Goal: Task Accomplishment & Management: Manage account settings

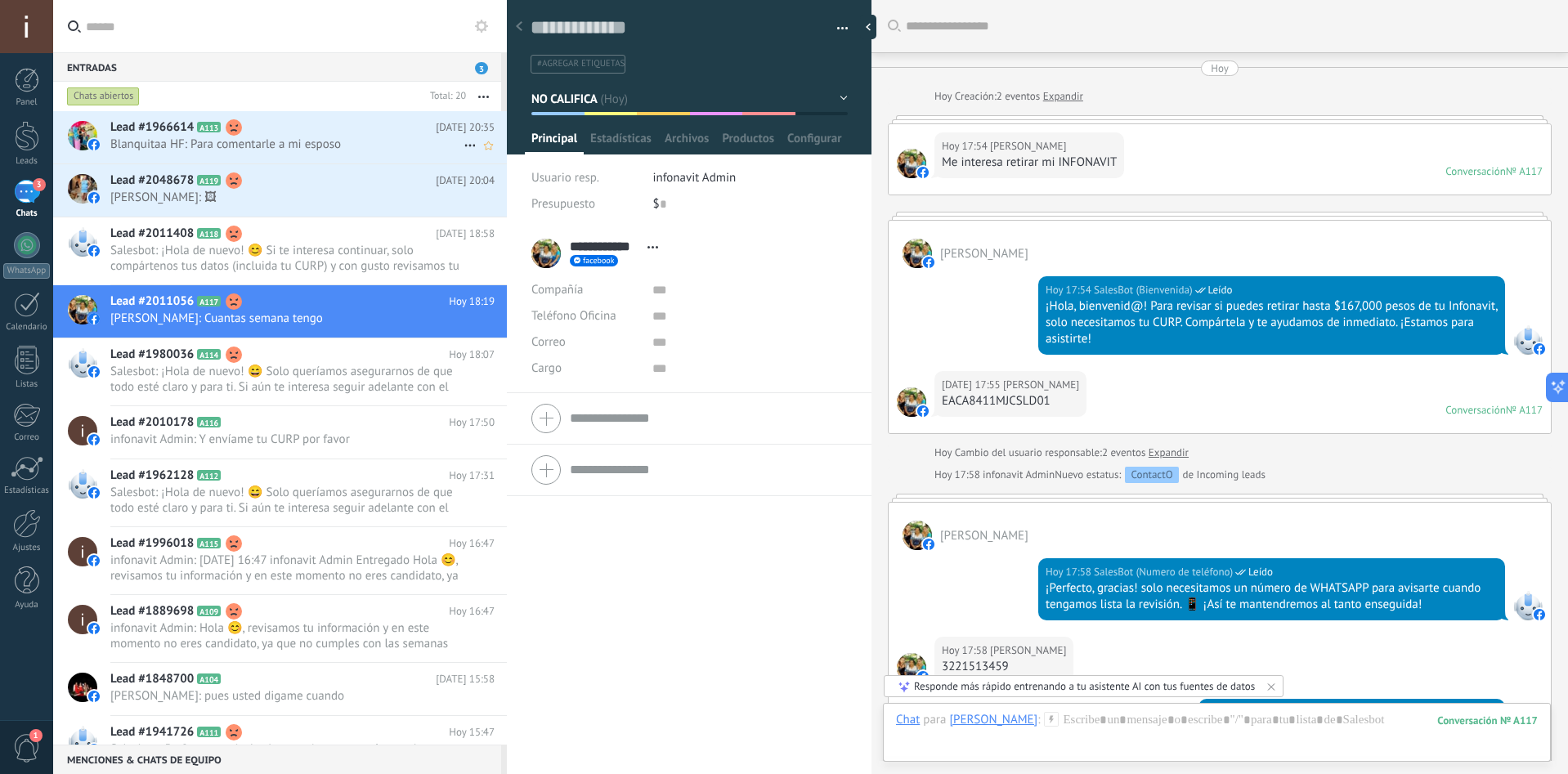
drag, startPoint x: 0, startPoint y: 0, endPoint x: 262, endPoint y: 141, distance: 297.5
click at [261, 141] on span "Blanquitaa HF: Para comentarle a mi esposo" at bounding box center [287, 143] width 353 height 16
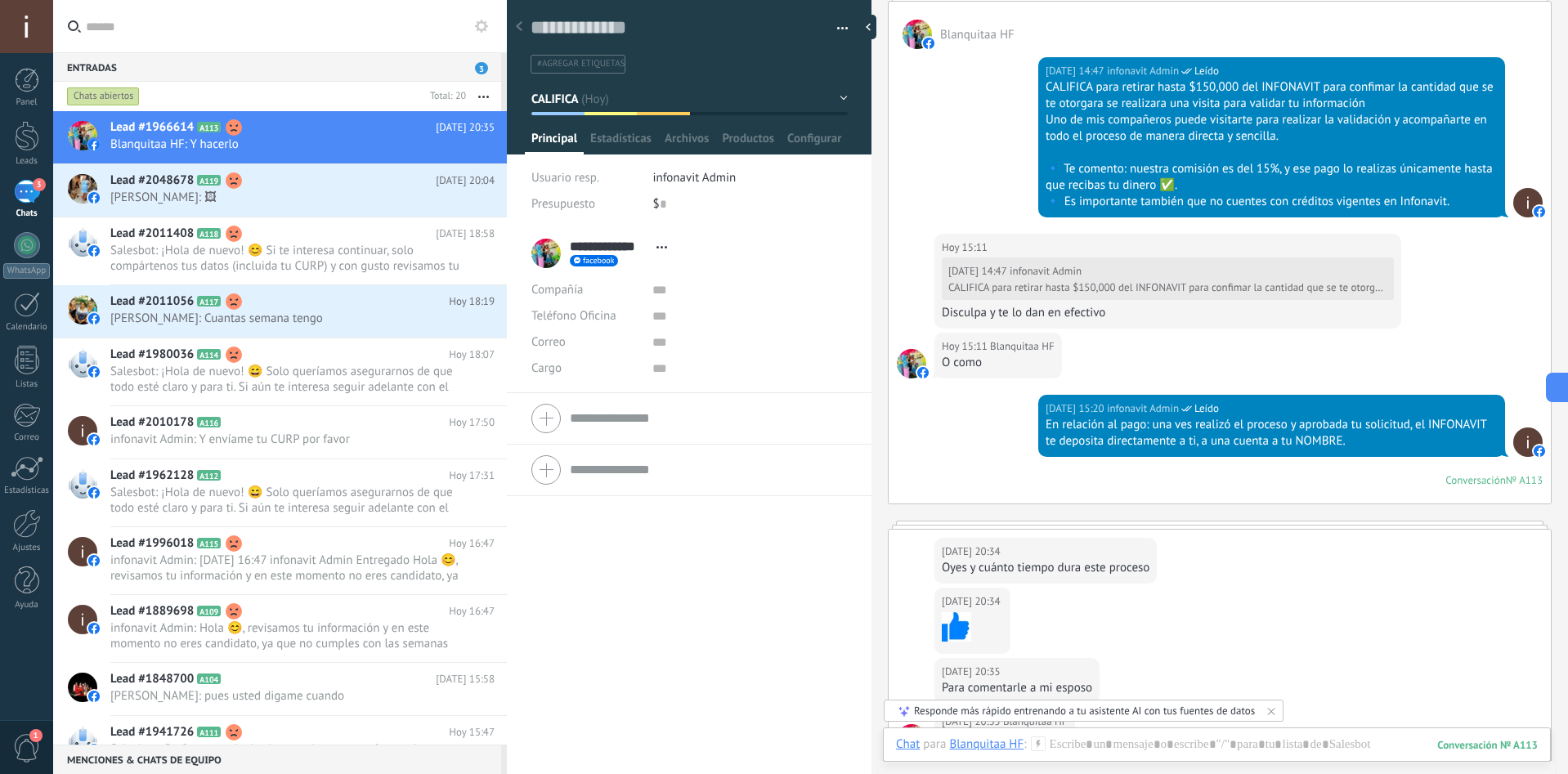
scroll to position [1039, 0]
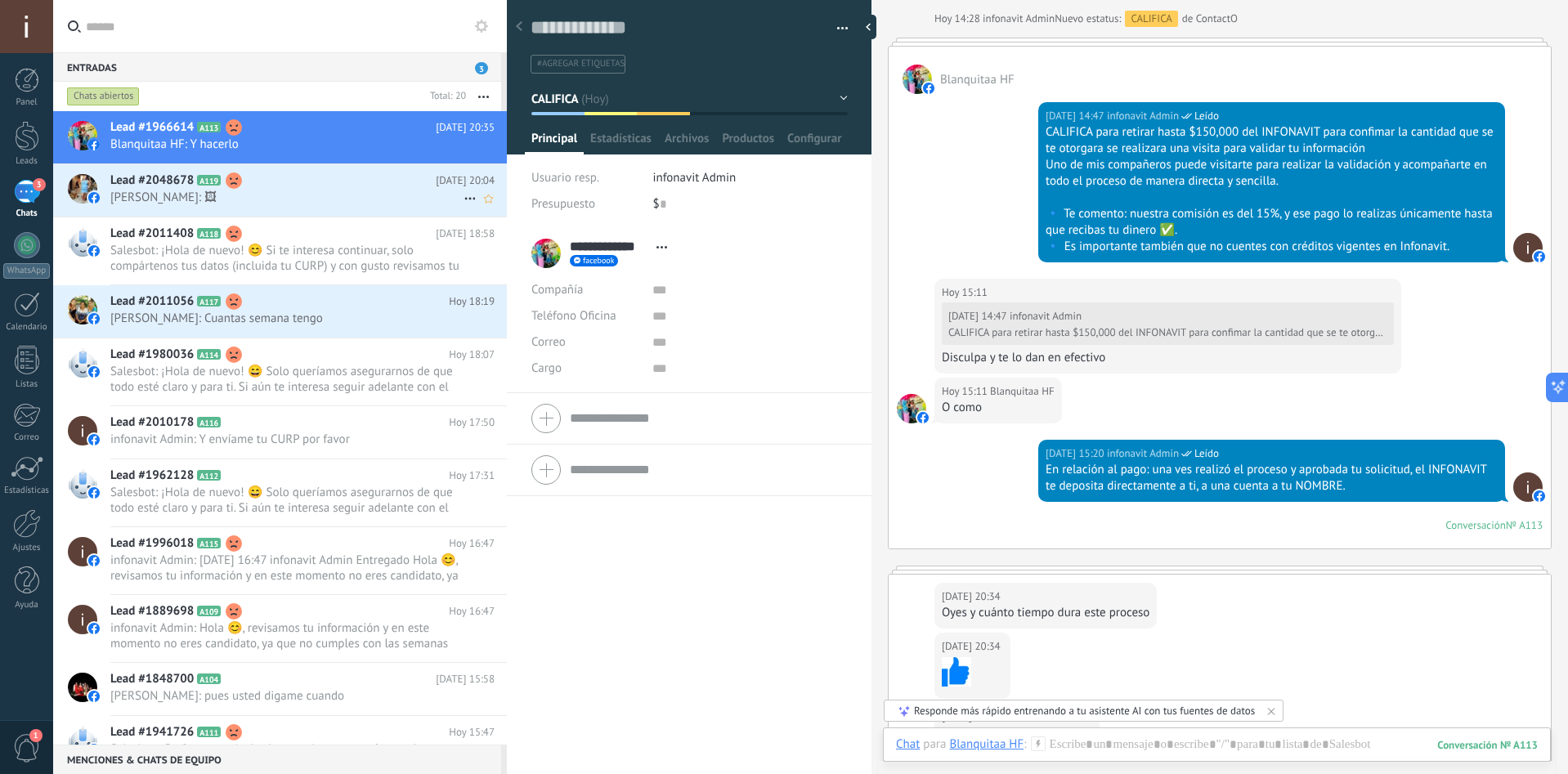
click at [343, 202] on span "[PERSON_NAME]: 🖼" at bounding box center [287, 197] width 353 height 16
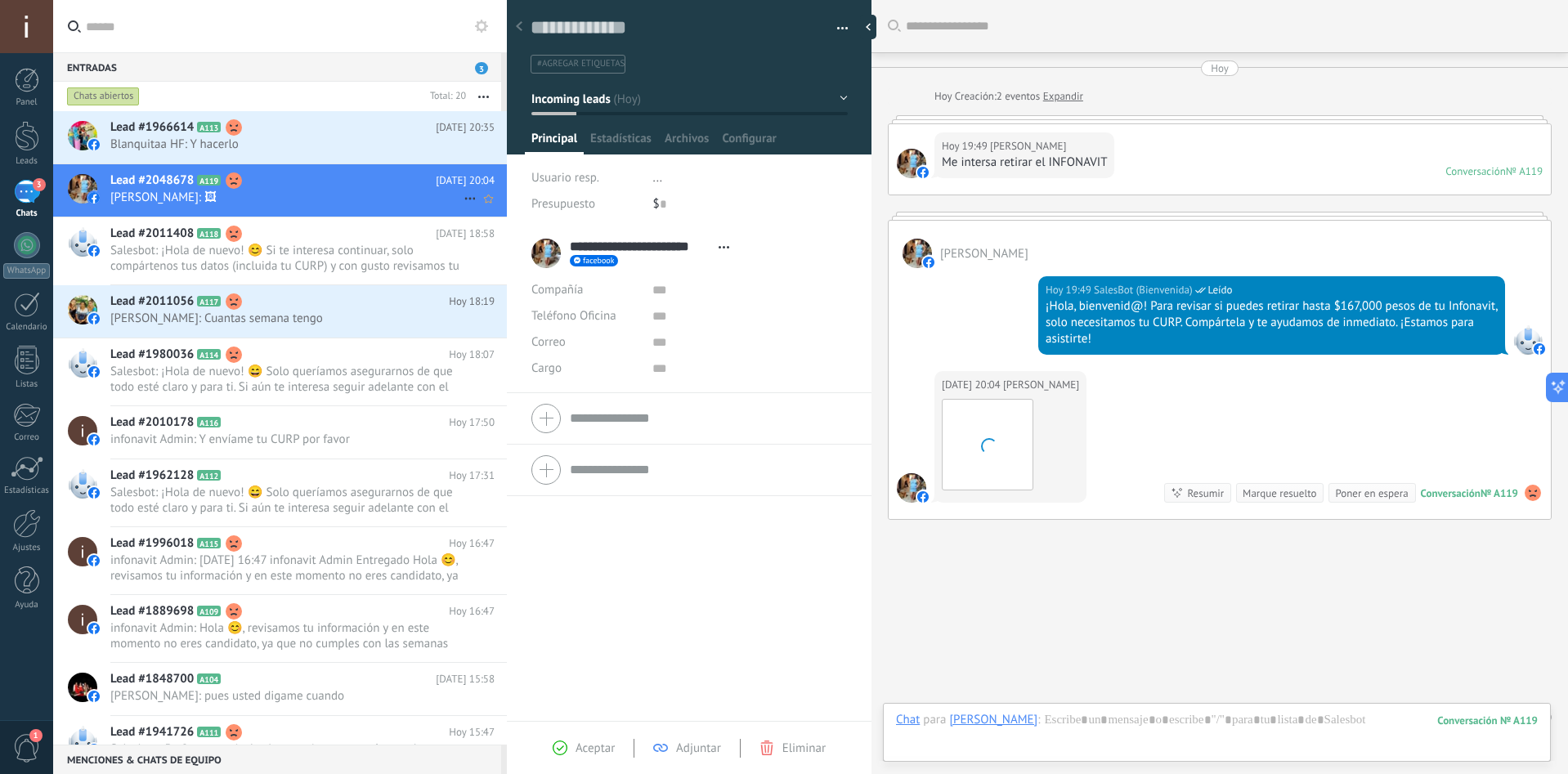
scroll to position [31, 0]
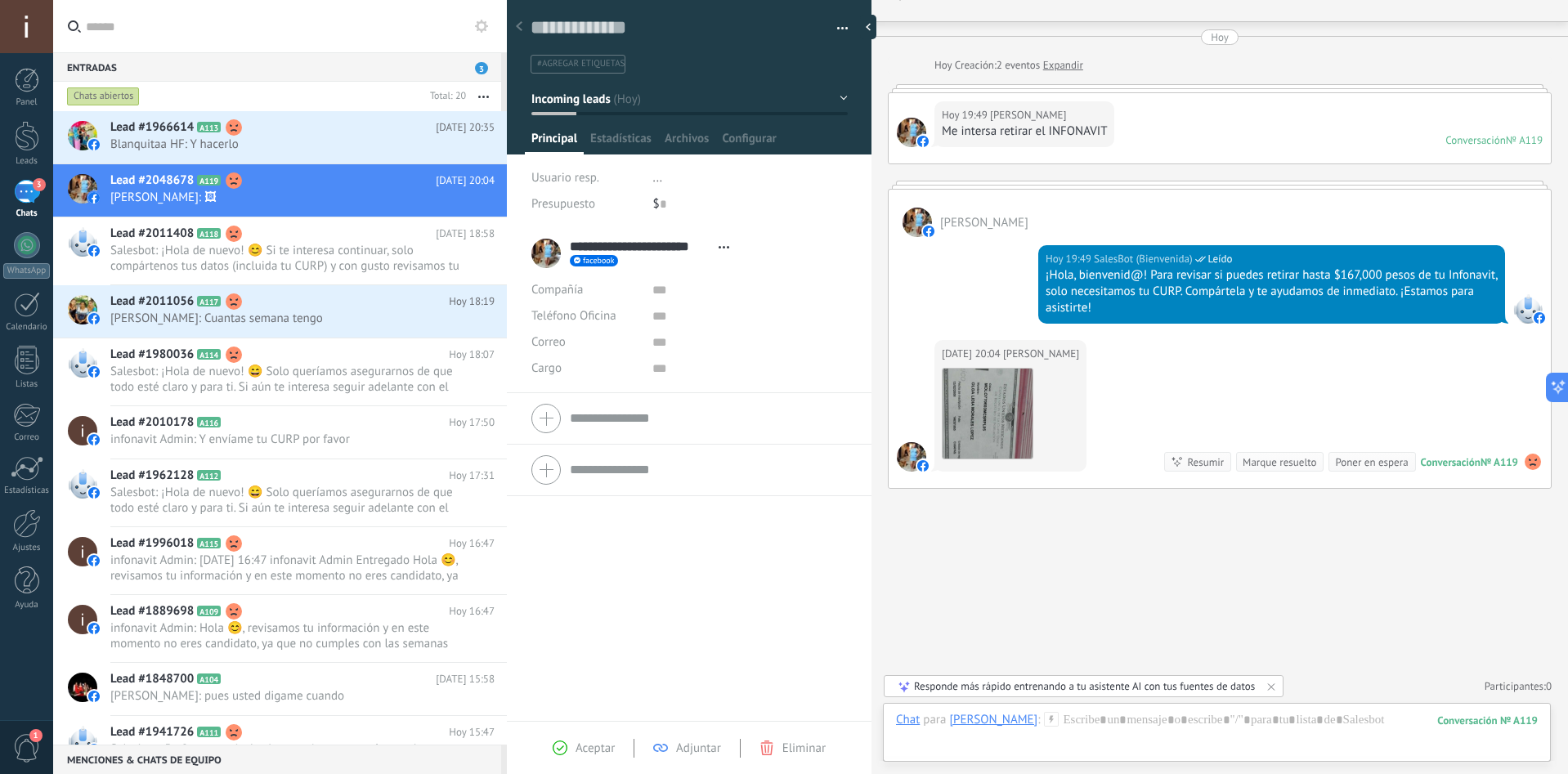
click at [828, 103] on button "Incoming leads" at bounding box center [690, 99] width 316 height 29
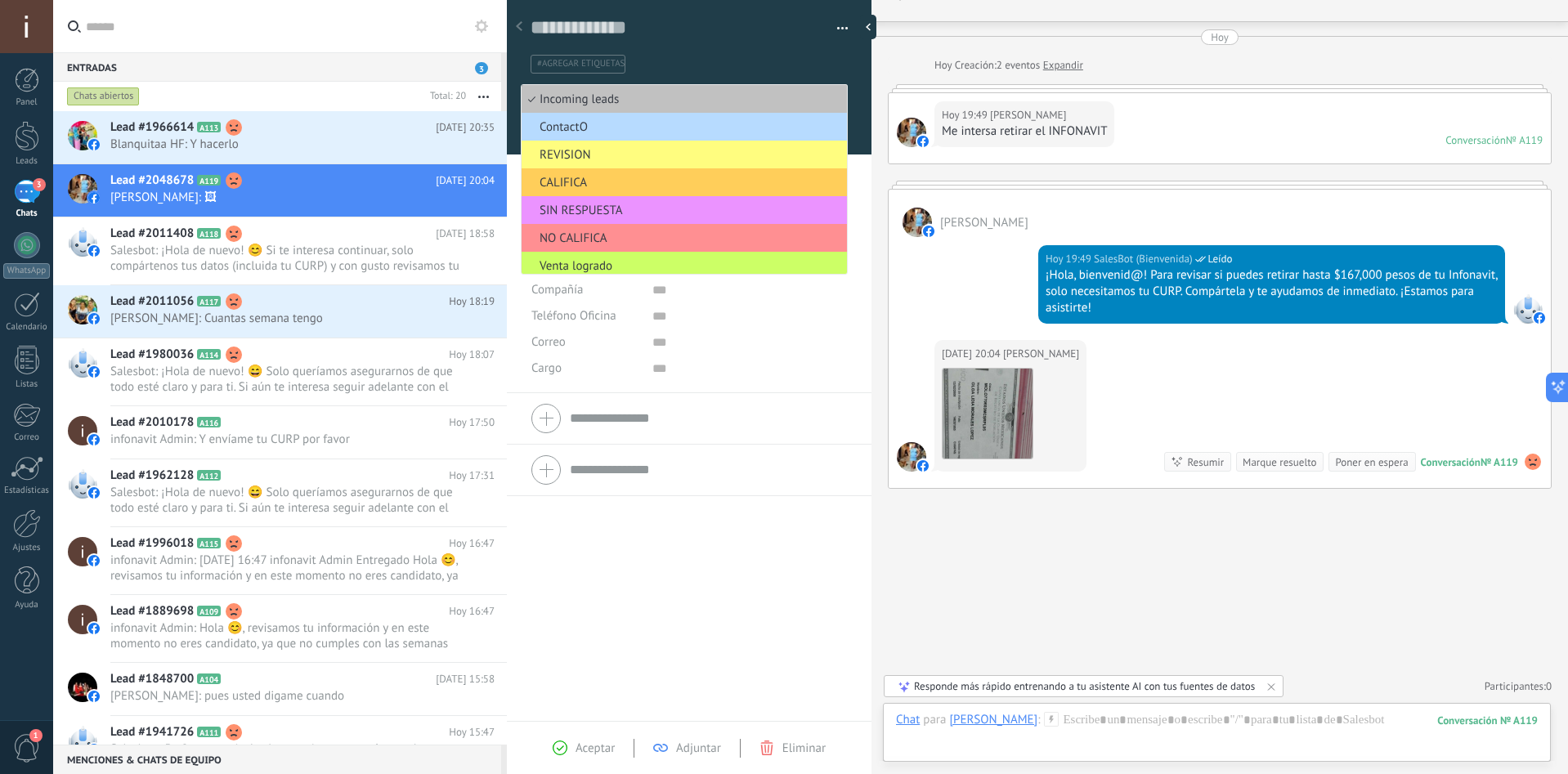
click at [659, 126] on span "ContactO" at bounding box center [681, 127] width 321 height 16
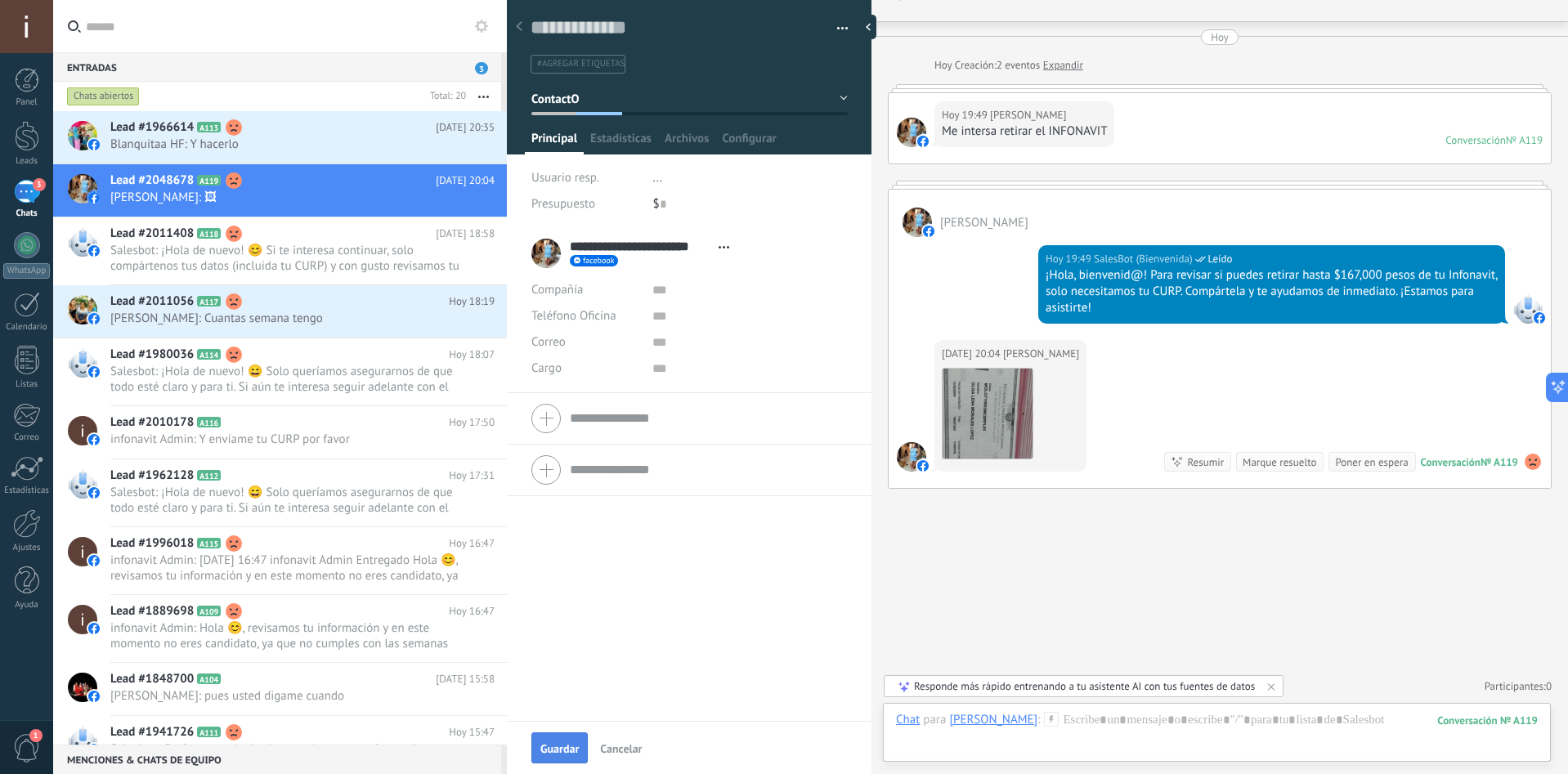
click at [554, 738] on button "Guardar" at bounding box center [559, 748] width 56 height 31
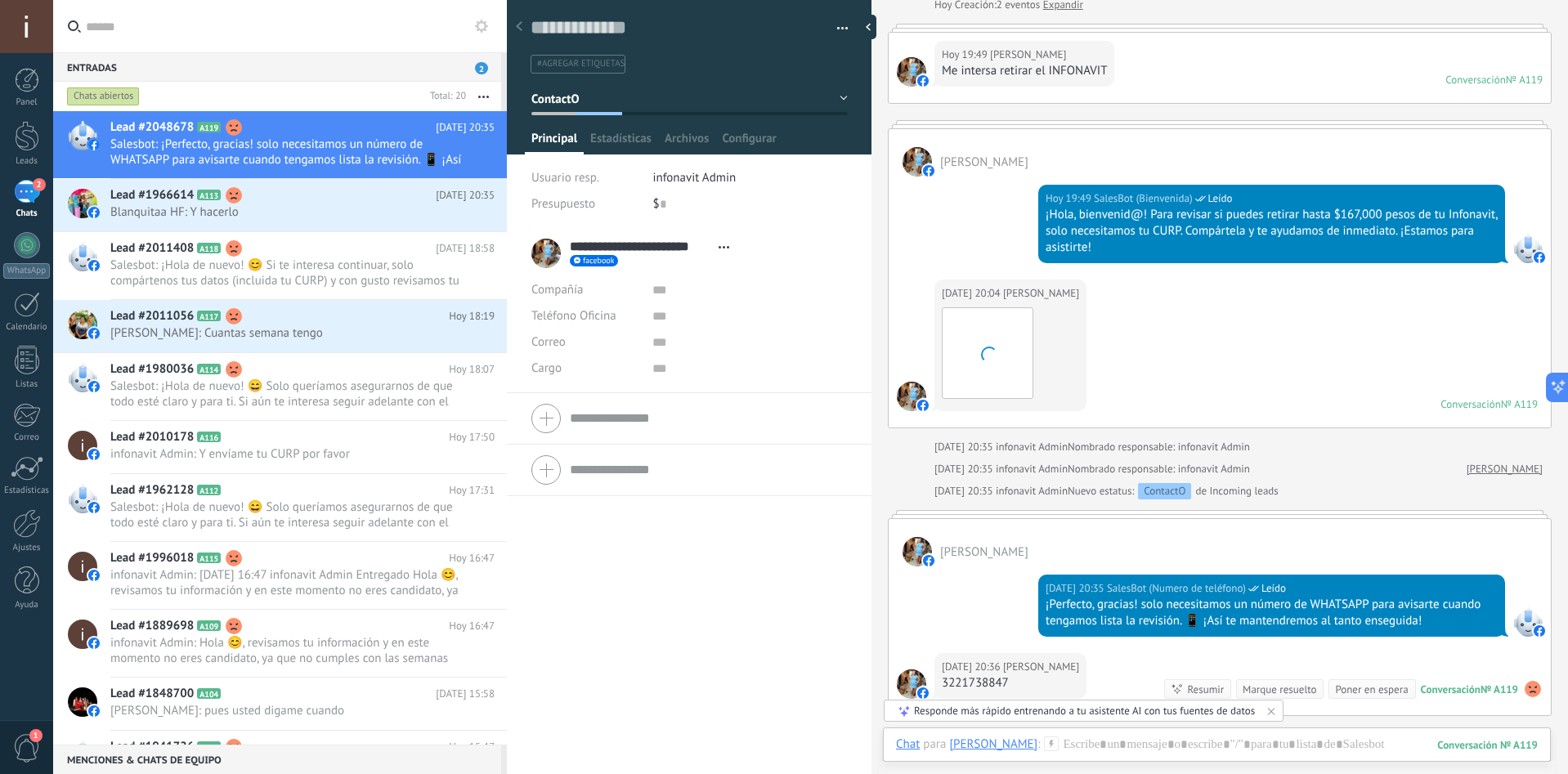
scroll to position [127, 0]
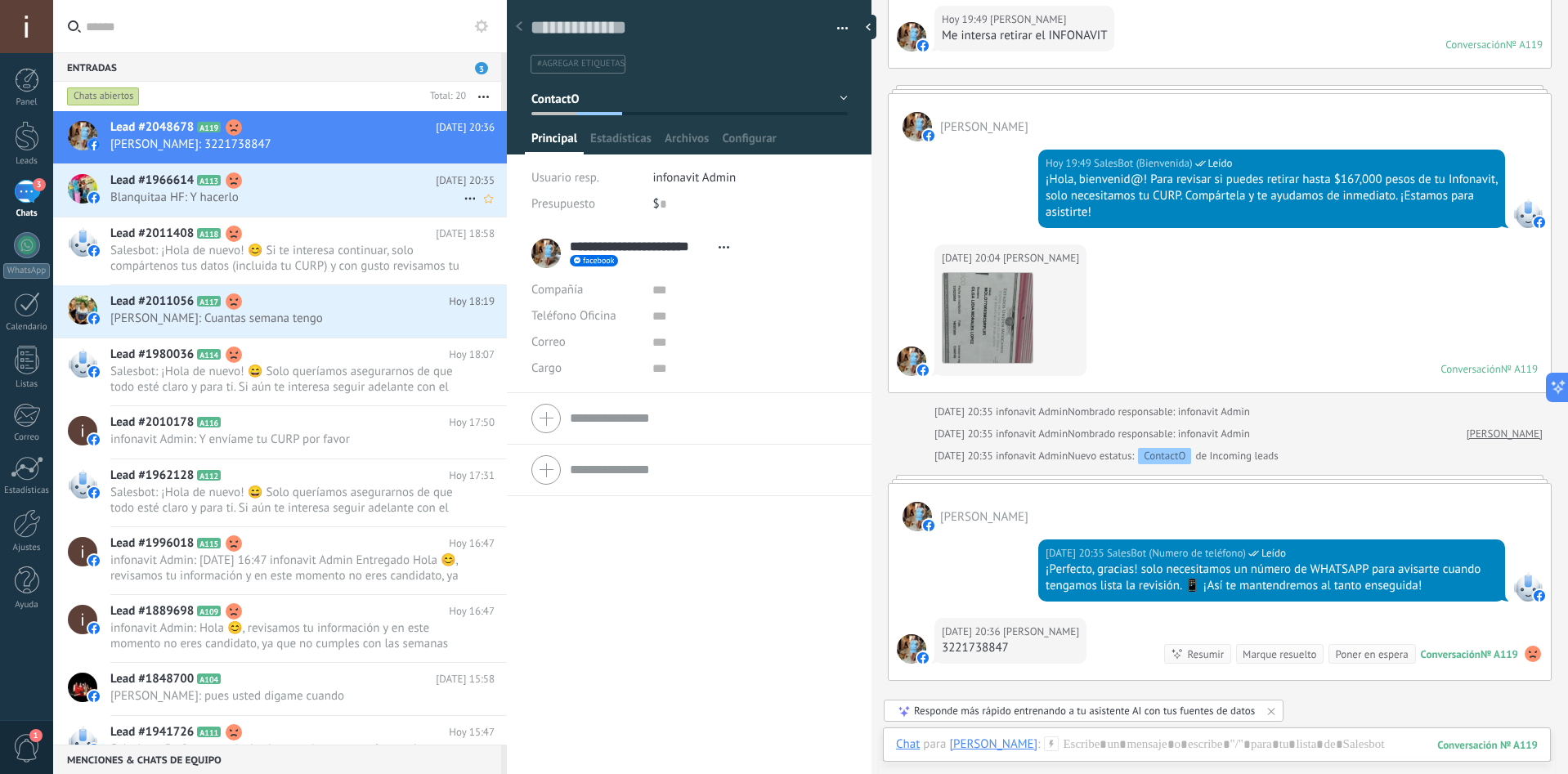
click at [246, 198] on span "Blanquitaa HF: Y hacerlo" at bounding box center [287, 197] width 353 height 16
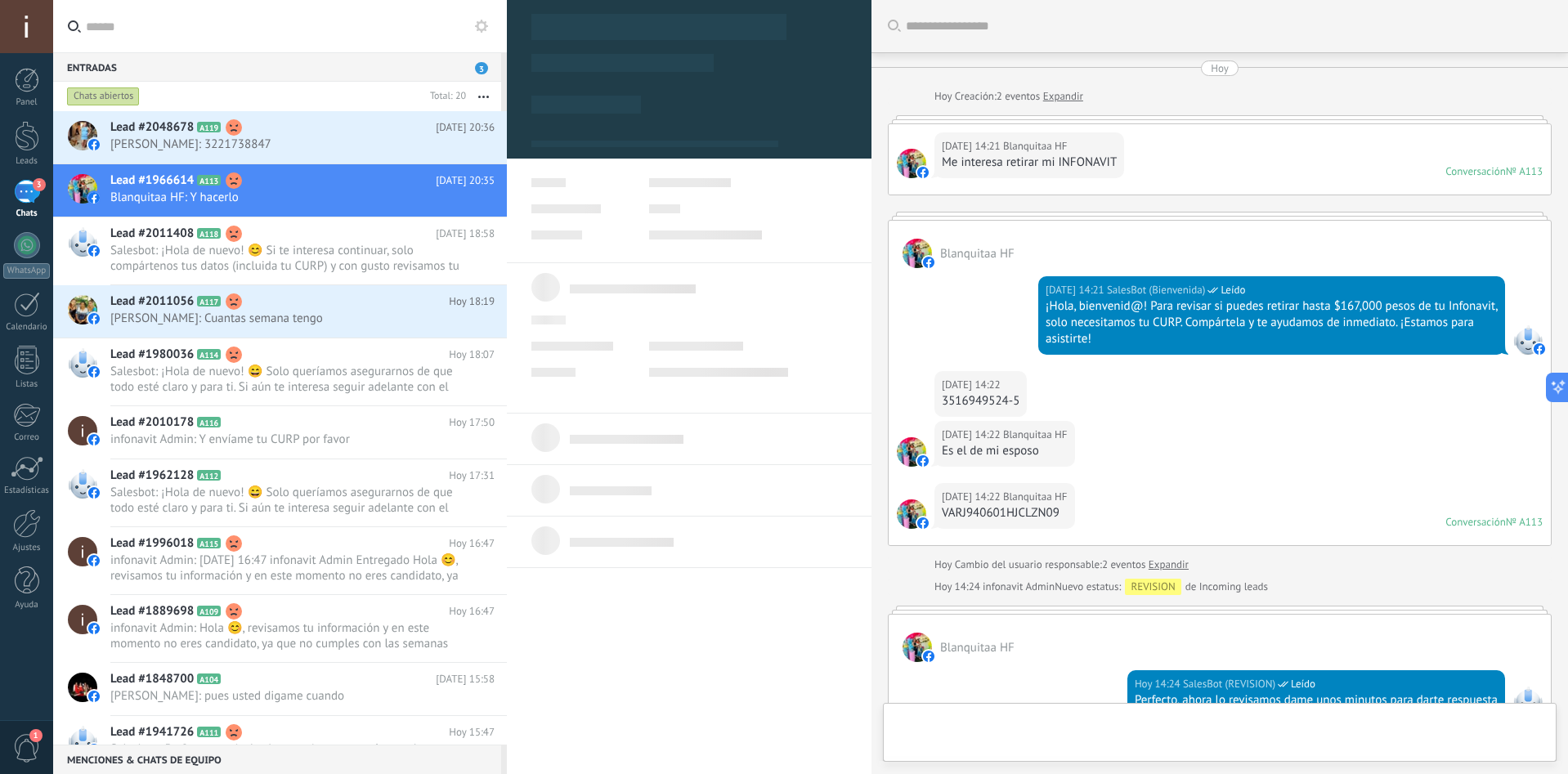
scroll to position [1418, 0]
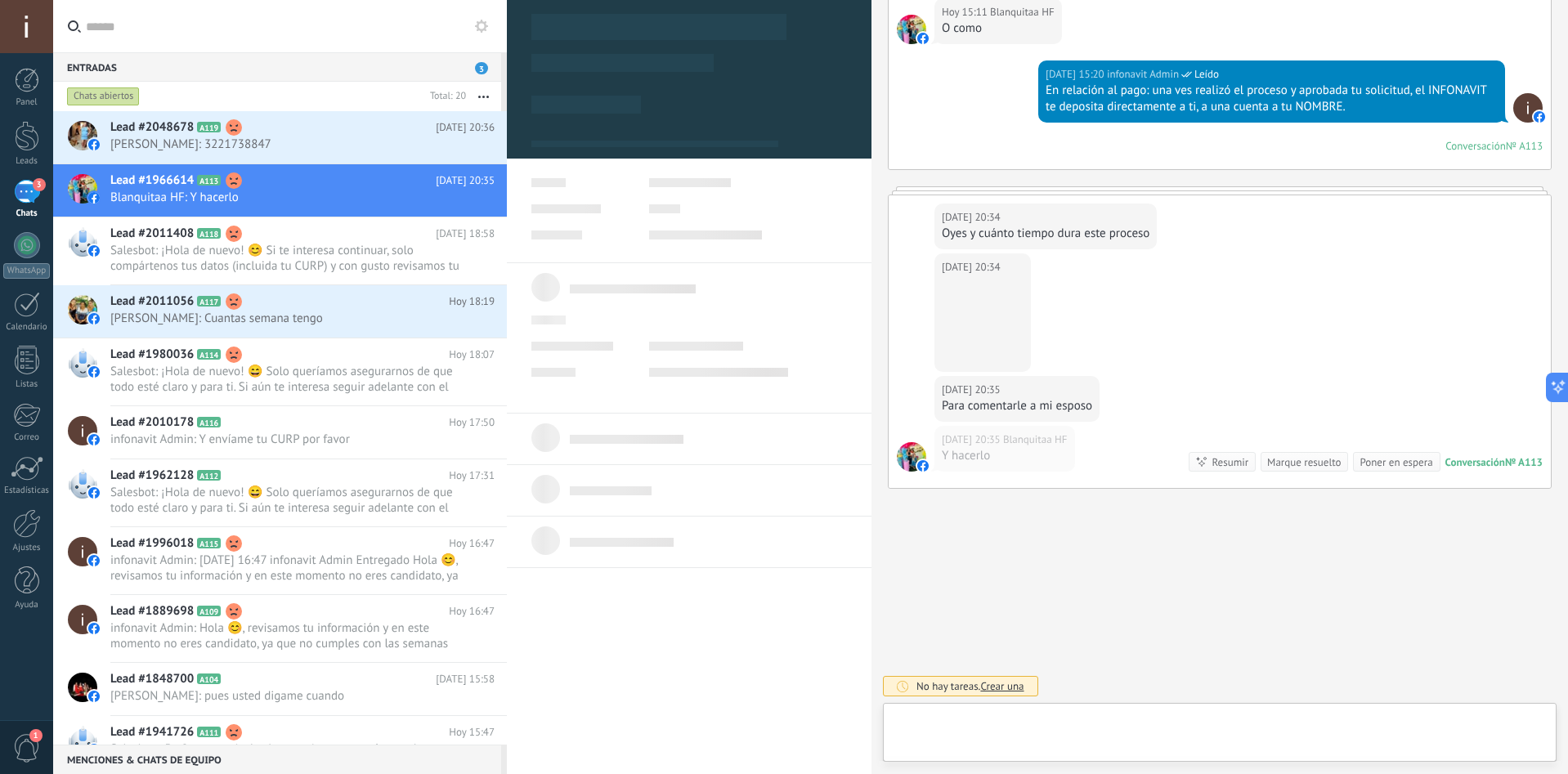
type textarea "**********"
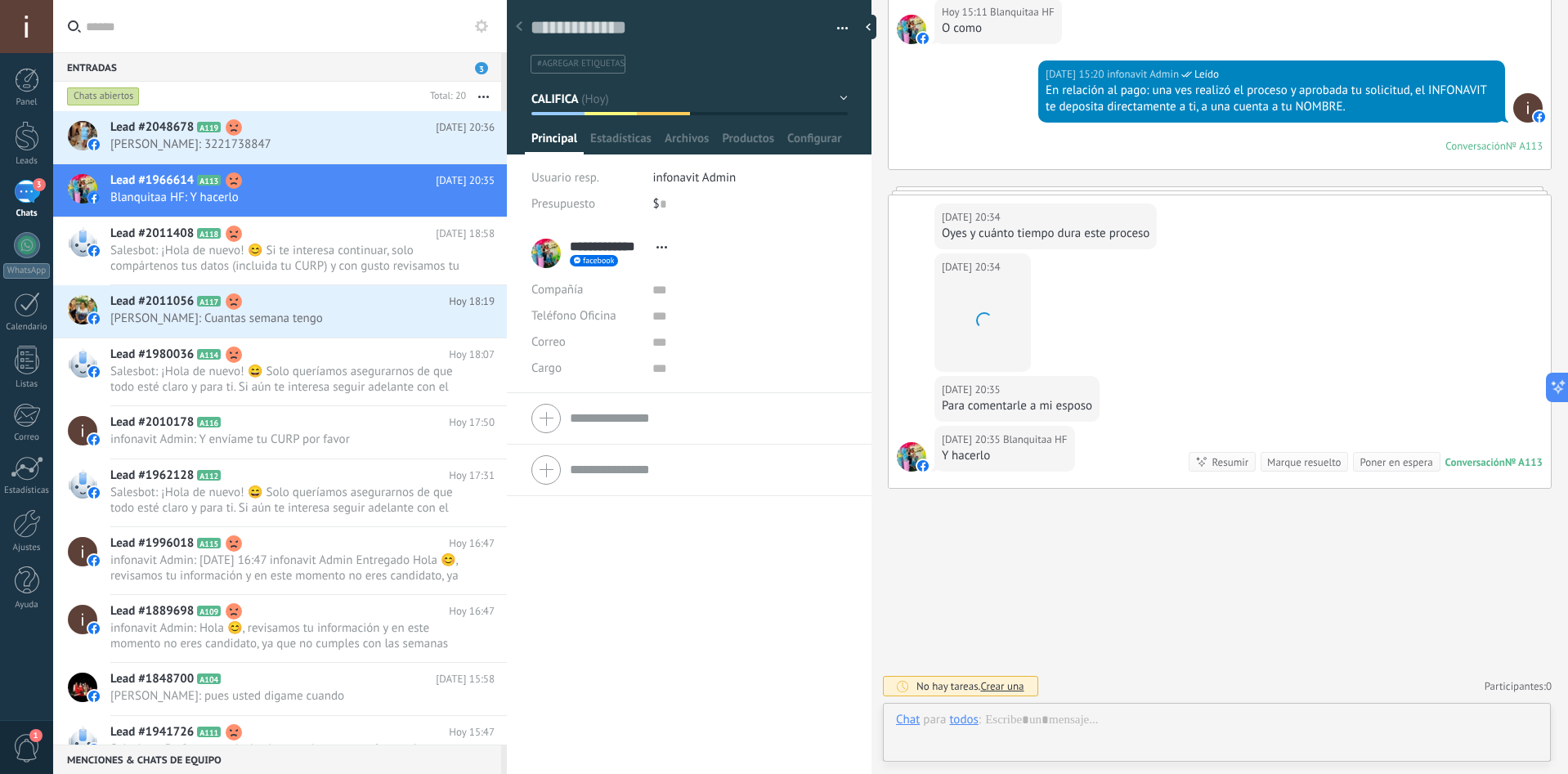
scroll to position [1366, 0]
